Goal: Navigation & Orientation: Understand site structure

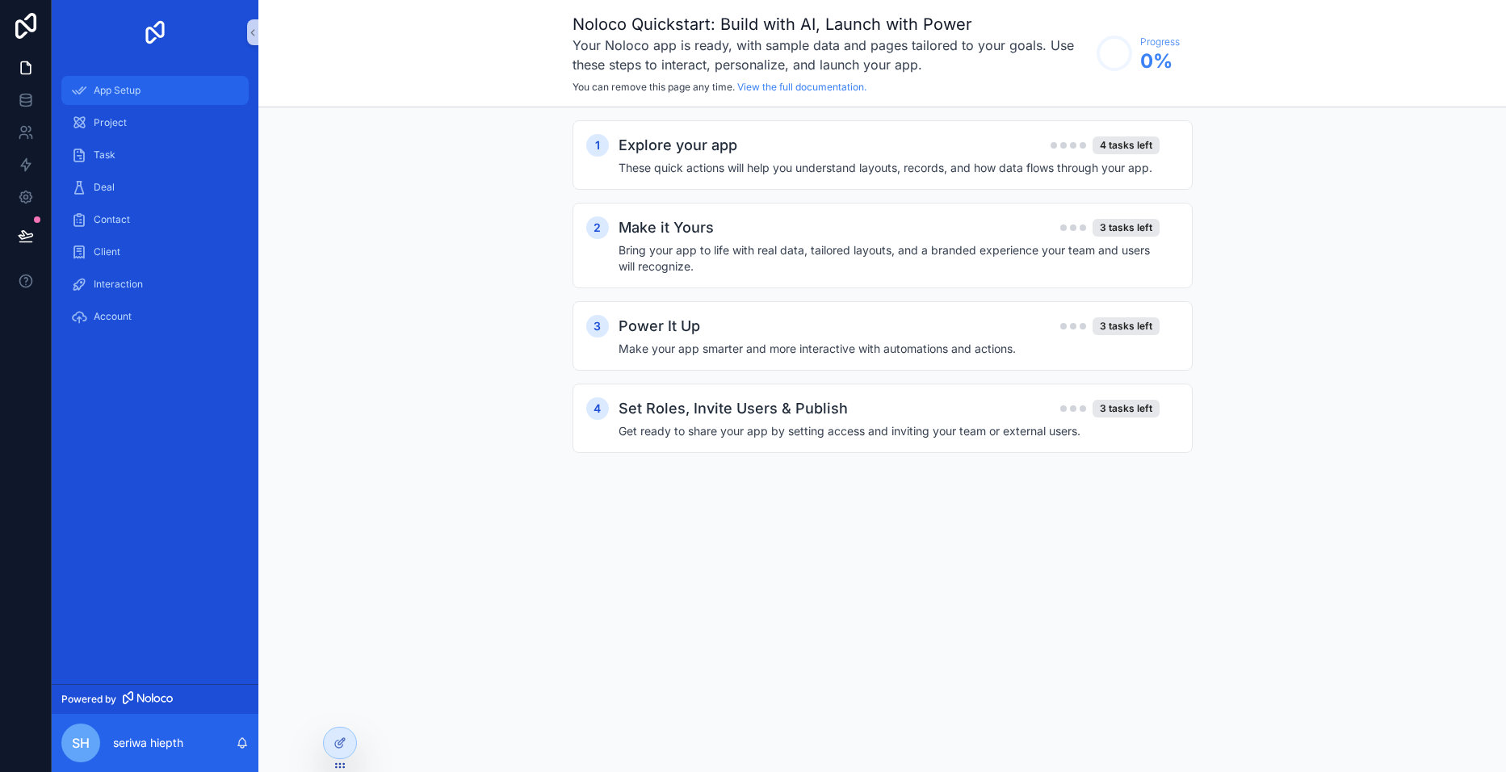
click at [129, 86] on span "App Setup" at bounding box center [117, 90] width 47 height 13
click at [125, 125] on span "Project" at bounding box center [110, 122] width 33 height 13
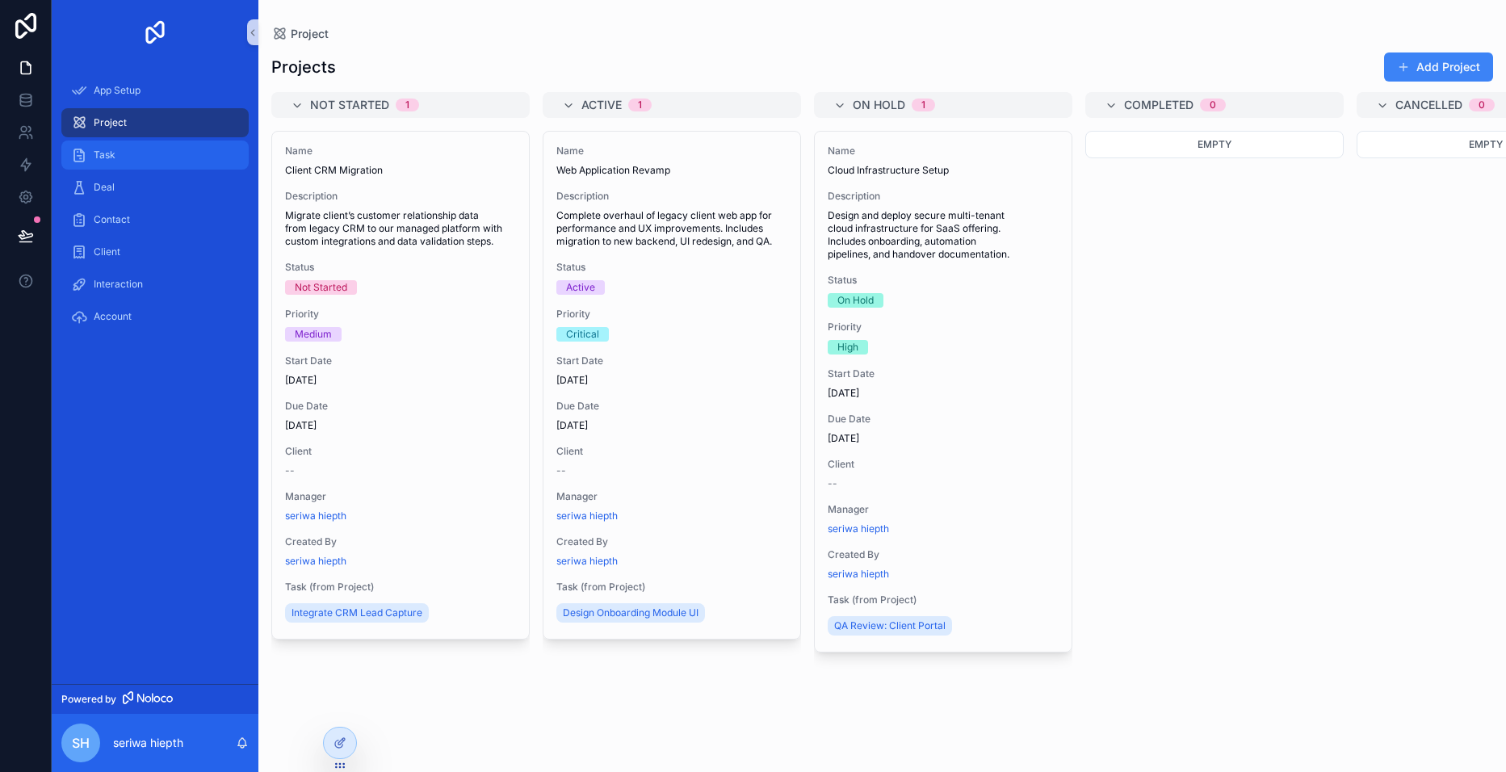
click at [118, 154] on div "Task" at bounding box center [155, 155] width 168 height 26
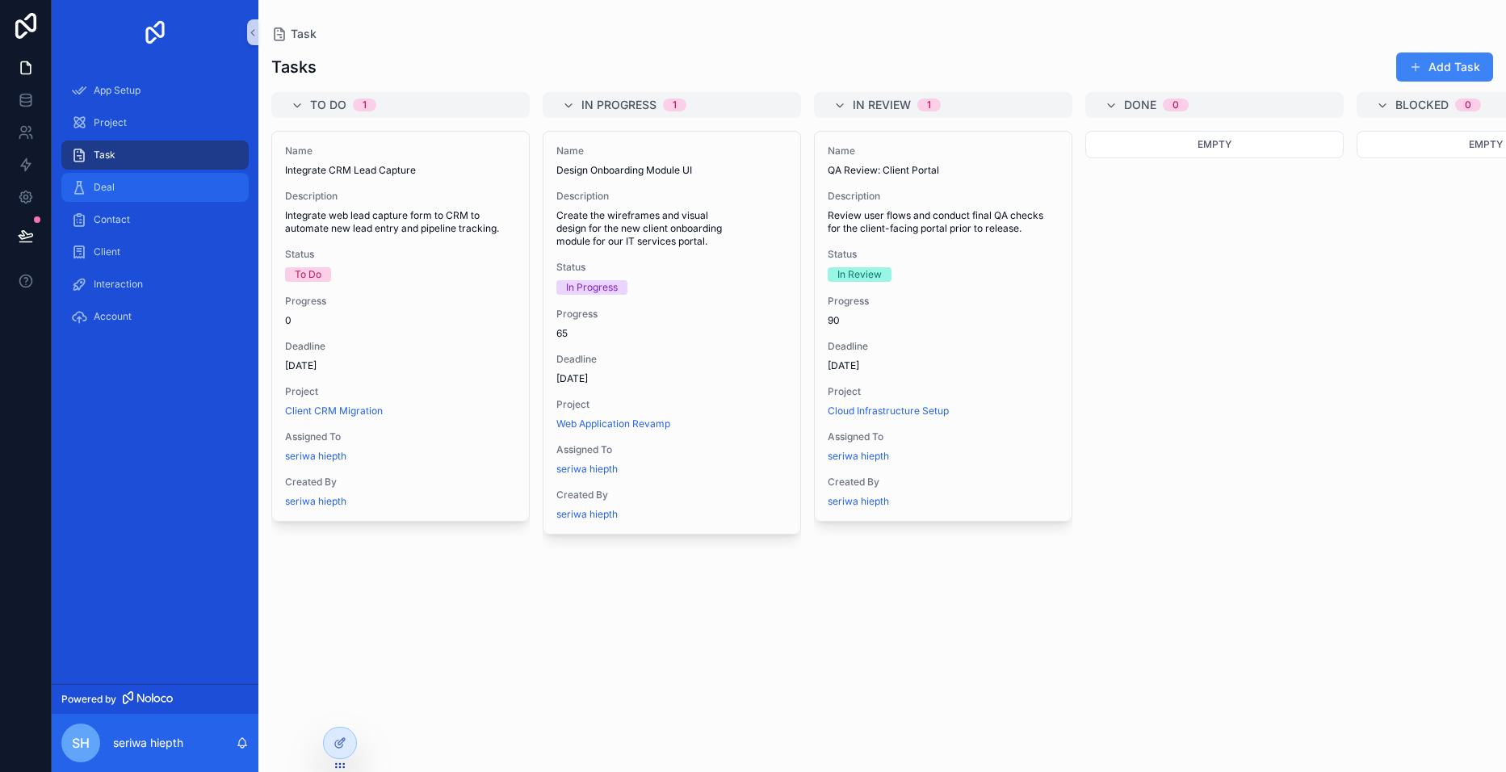
click at [126, 186] on div "Deal" at bounding box center [155, 187] width 168 height 26
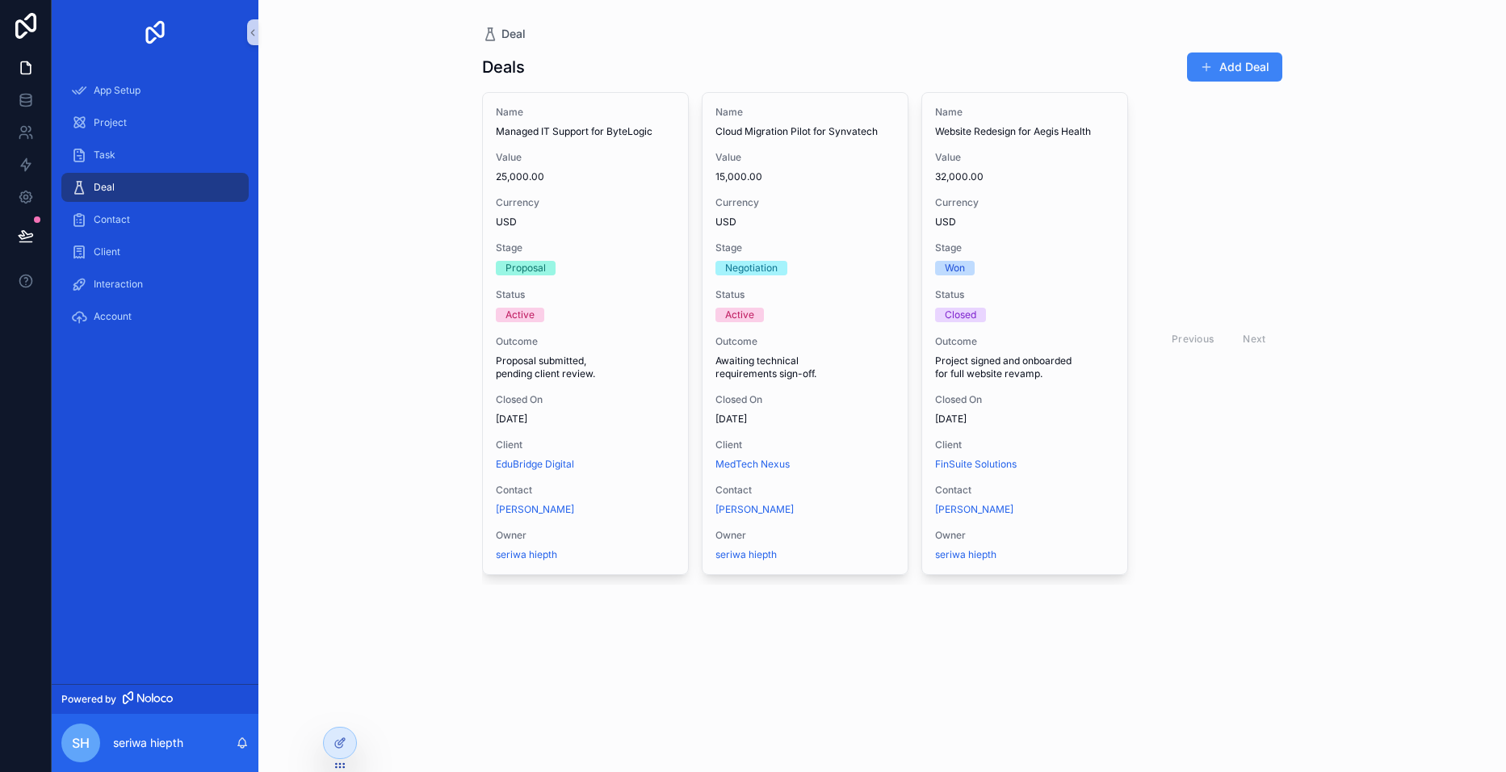
scroll to position [0, 14]
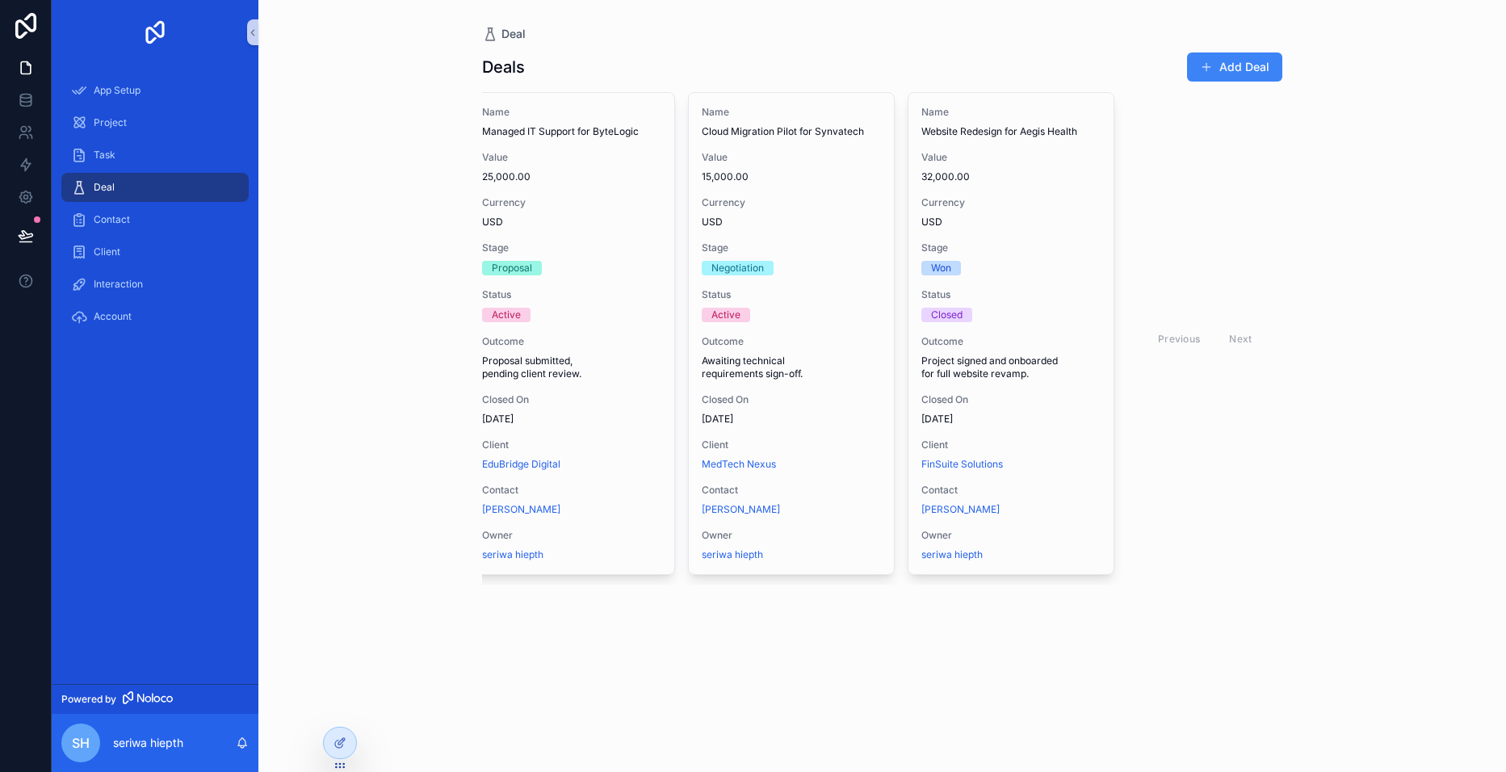
drag, startPoint x: 1191, startPoint y: 346, endPoint x: 1183, endPoint y: 342, distance: 9.0
click at [1191, 343] on div "Previous Next" at bounding box center [1204, 338] width 117 height 25
click at [185, 224] on div "Contact" at bounding box center [155, 220] width 168 height 26
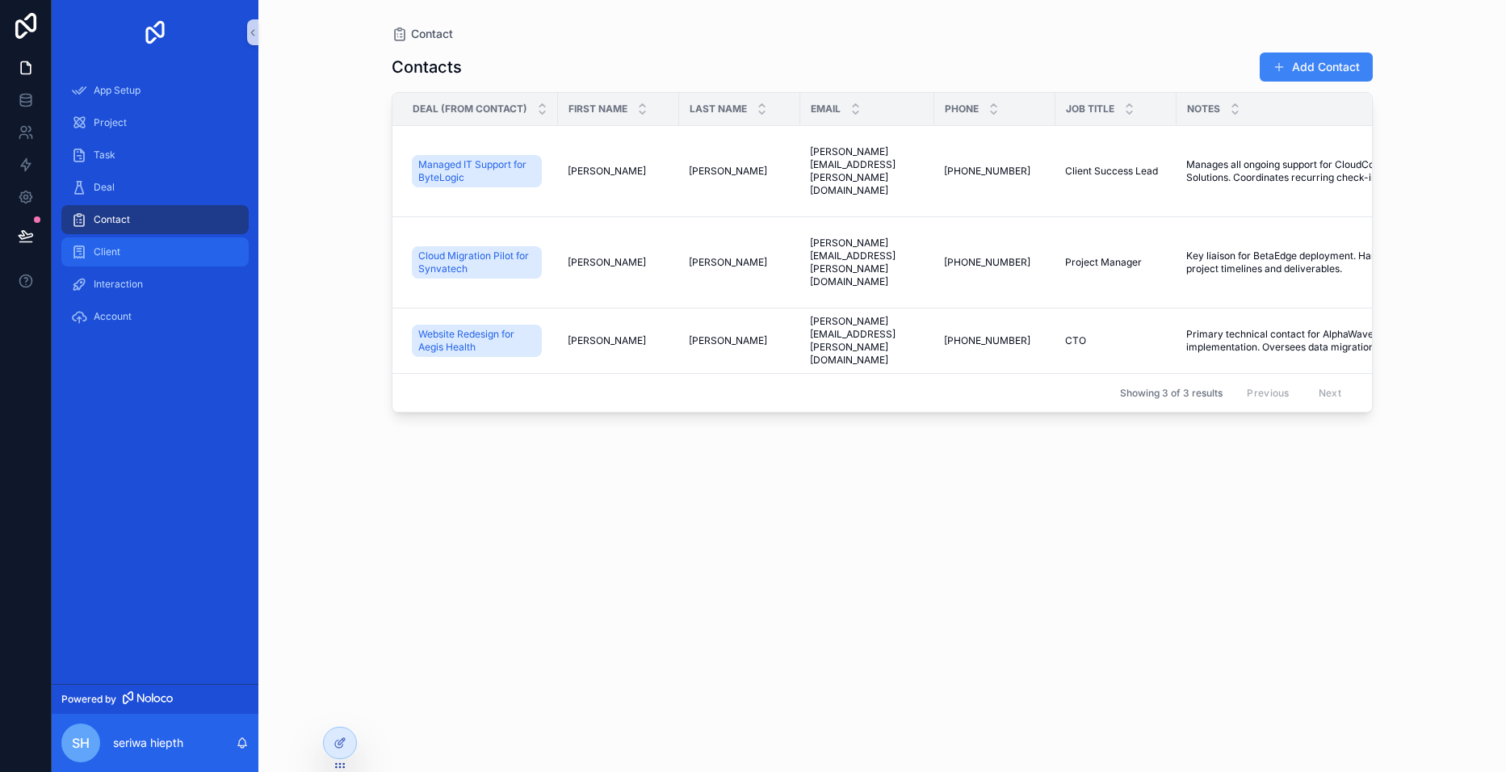
click at [174, 250] on div "Client" at bounding box center [155, 252] width 168 height 26
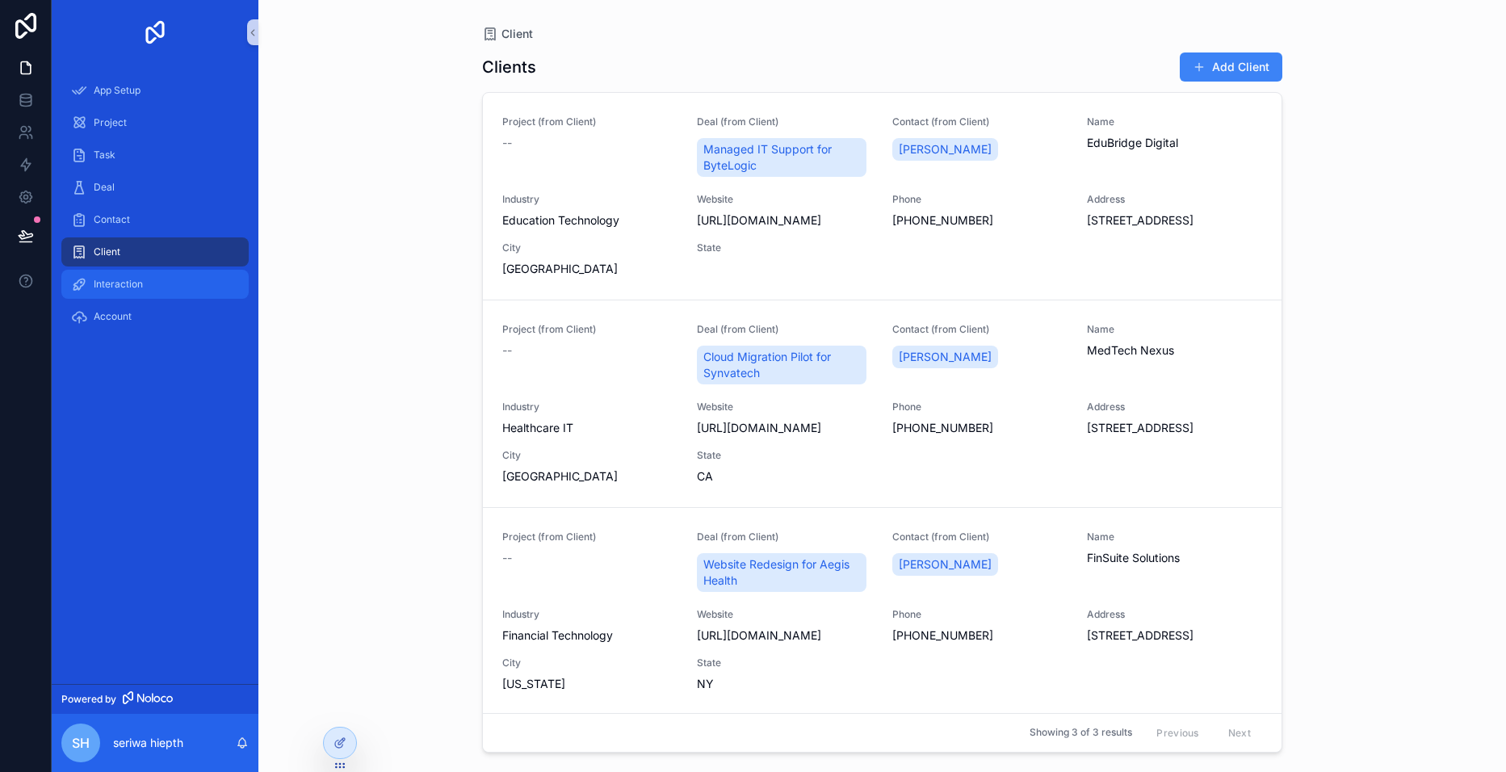
click at [150, 279] on div "Interaction" at bounding box center [155, 284] width 168 height 26
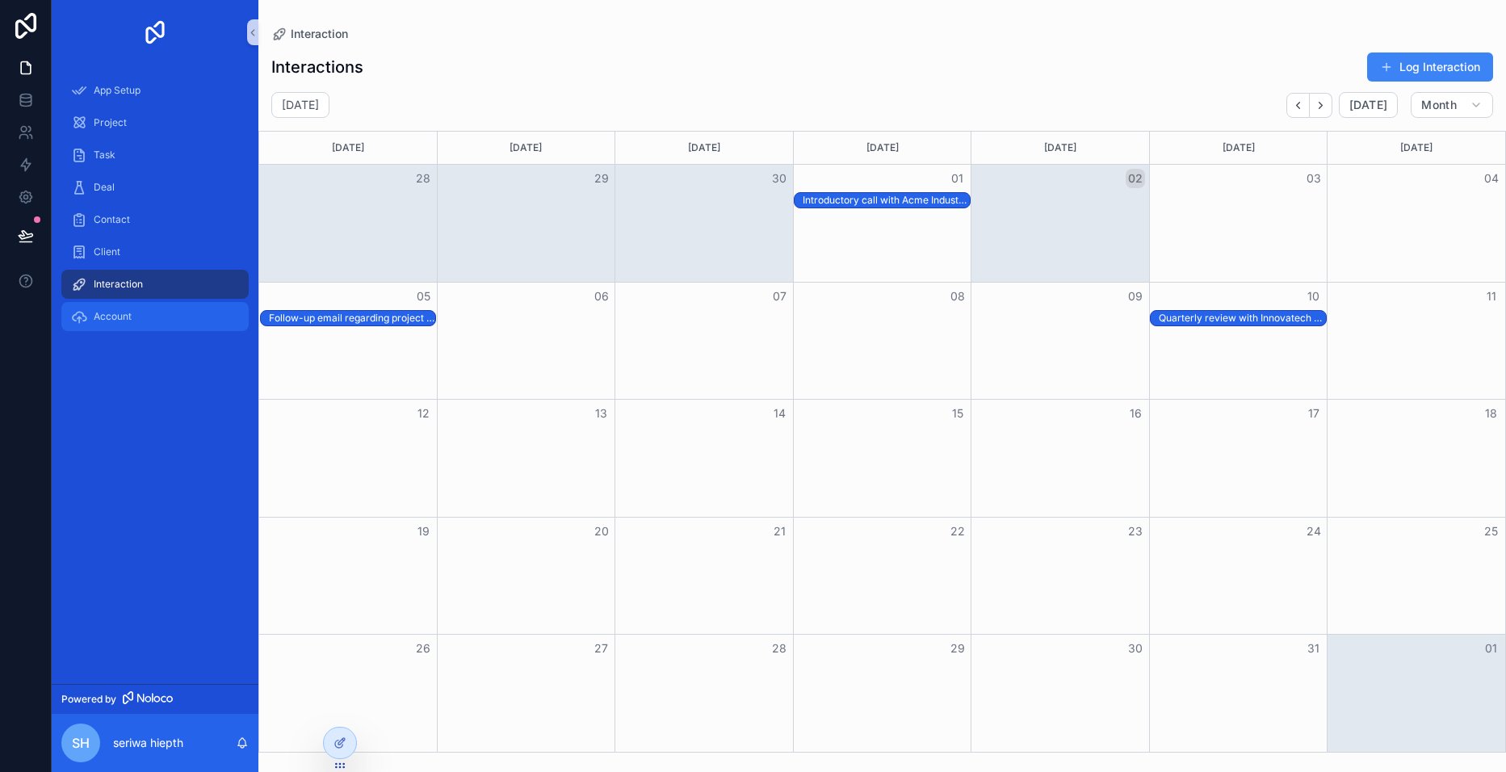
click at [117, 318] on span "Account" at bounding box center [113, 316] width 38 height 13
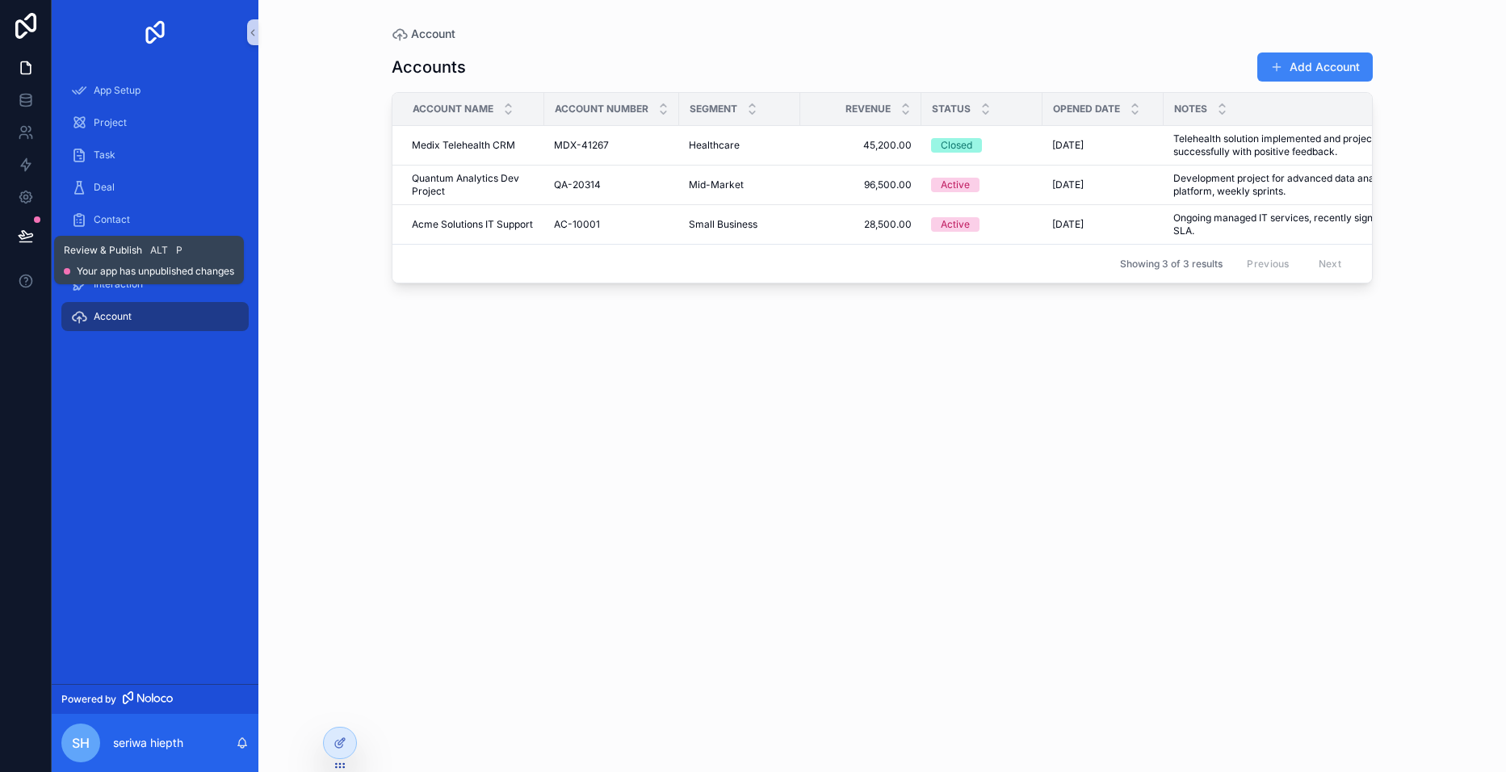
click at [40, 218] on div at bounding box center [37, 219] width 6 height 6
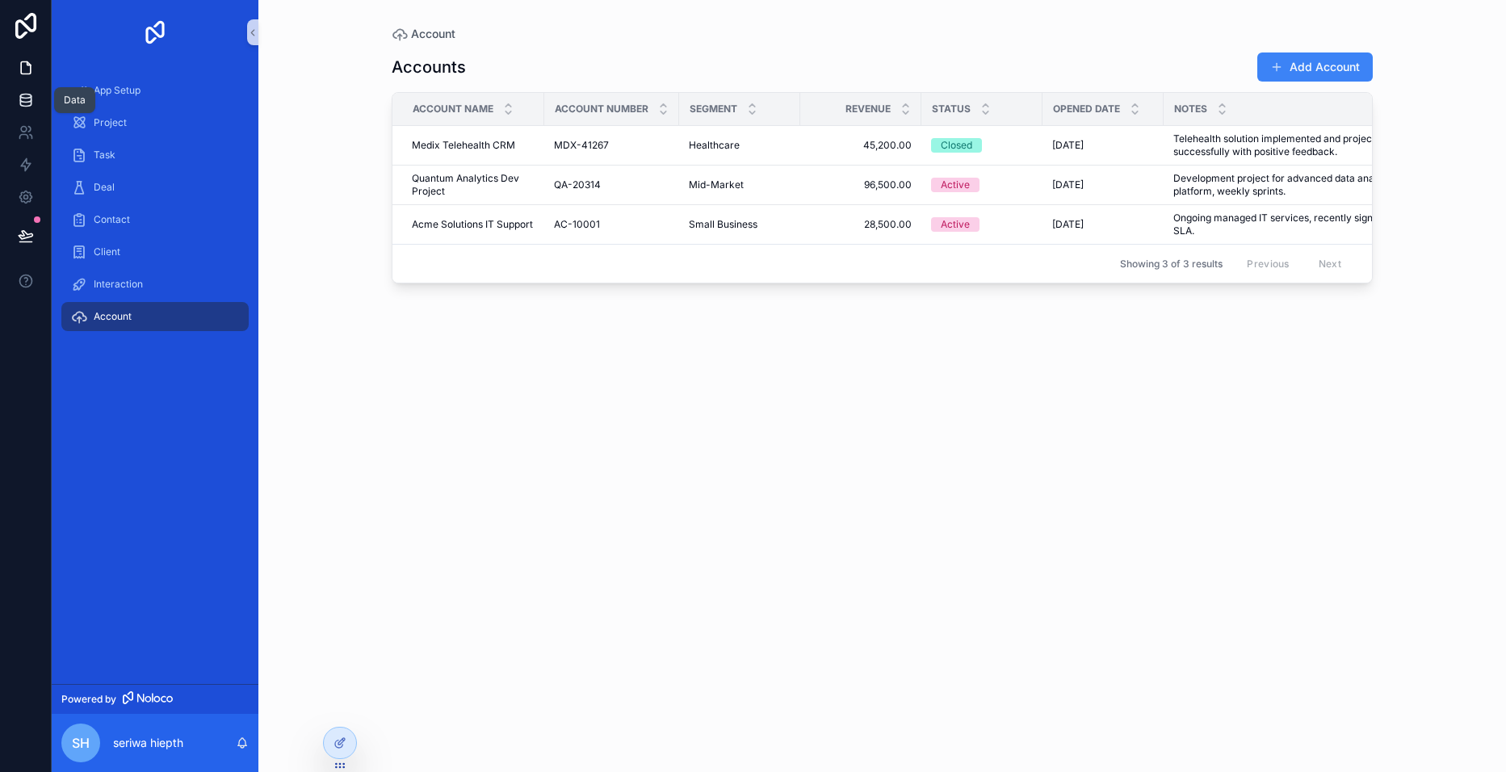
click at [22, 94] on icon at bounding box center [26, 100] width 16 height 16
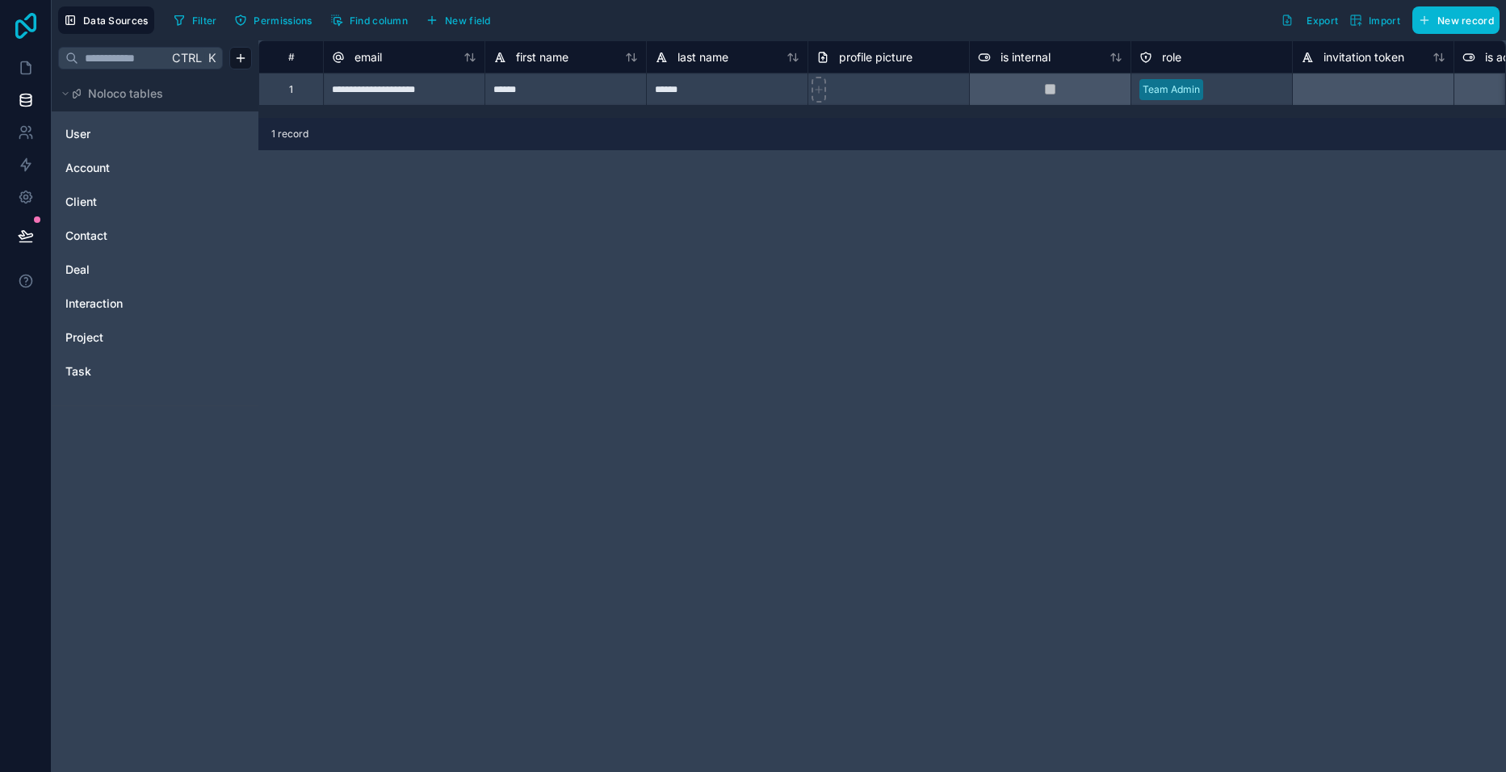
click at [26, 31] on icon at bounding box center [25, 26] width 21 height 26
